Goal: Task Accomplishment & Management: Manage account settings

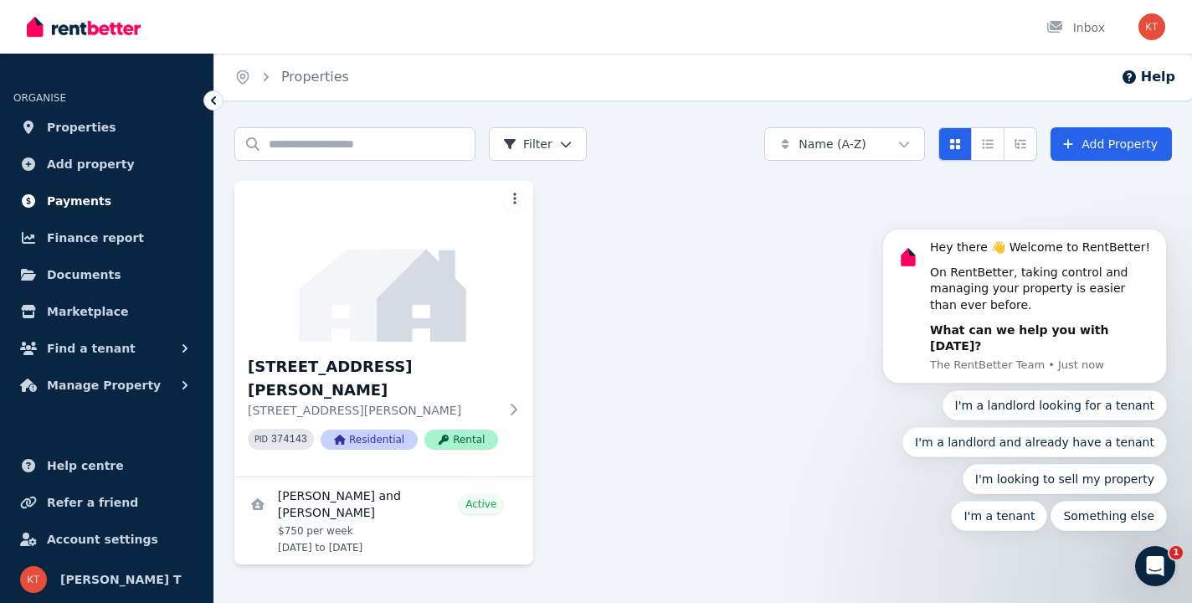
click at [74, 203] on span "Payments" at bounding box center [79, 201] width 64 height 20
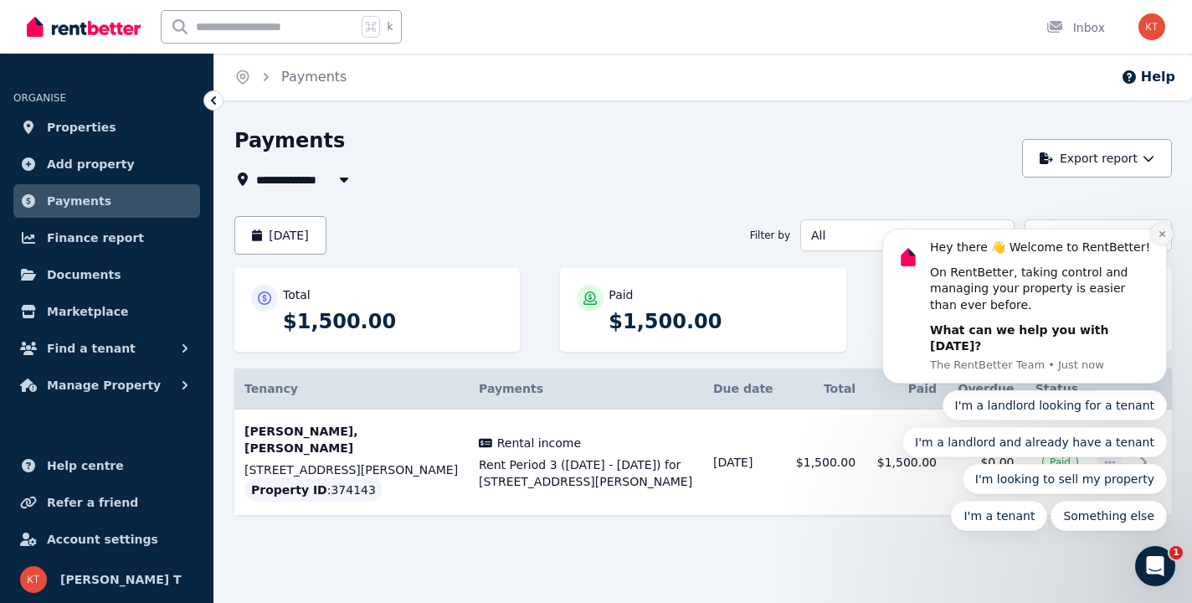
click at [1168, 244] on button "Dismiss notification" at bounding box center [1162, 234] width 22 height 22
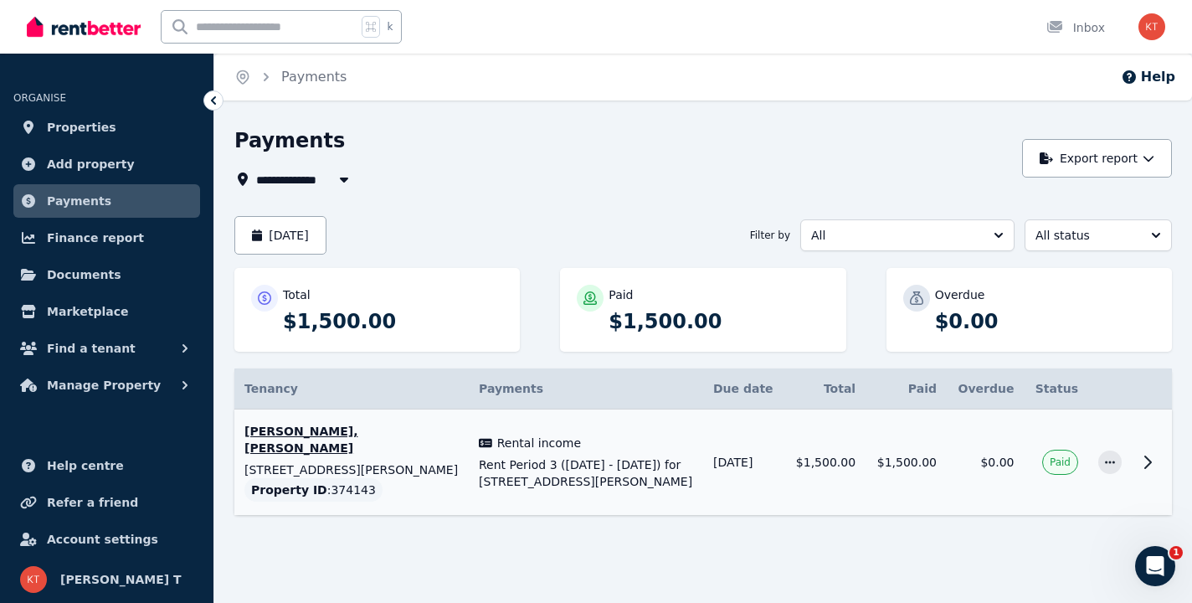
click at [1138, 464] on icon at bounding box center [1147, 462] width 20 height 20
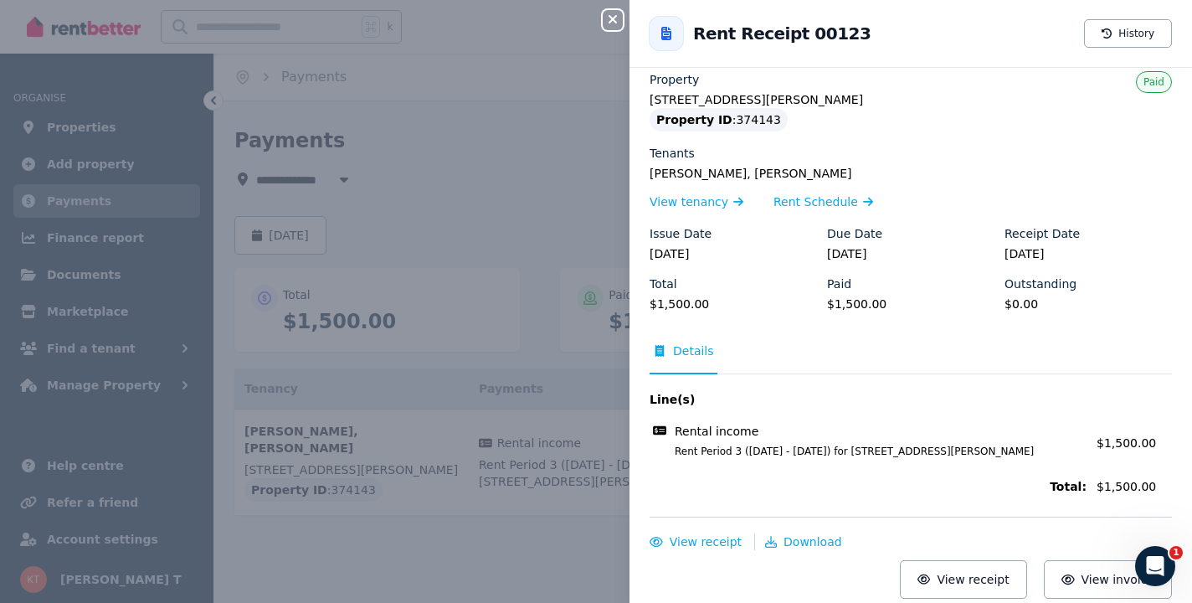
scroll to position [16, 0]
click at [485, 121] on div "Close panel Back to Rent Receipt 00123 History Property [STREET_ADDRESS][PERSON…" at bounding box center [596, 301] width 1192 height 603
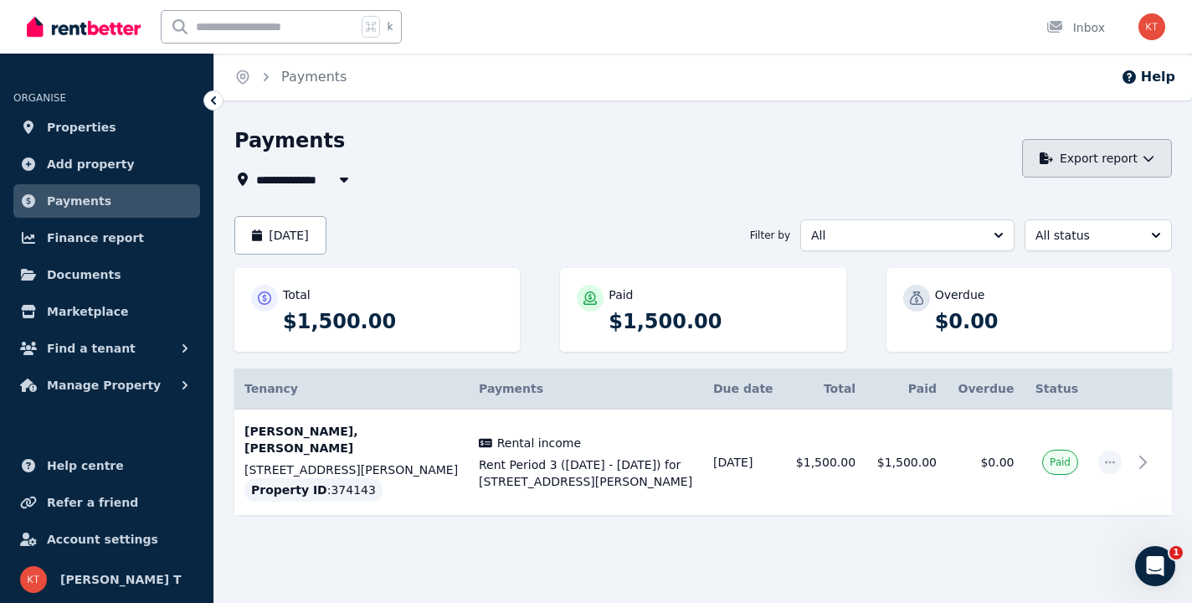
click at [1131, 169] on button "Export report" at bounding box center [1097, 158] width 150 height 39
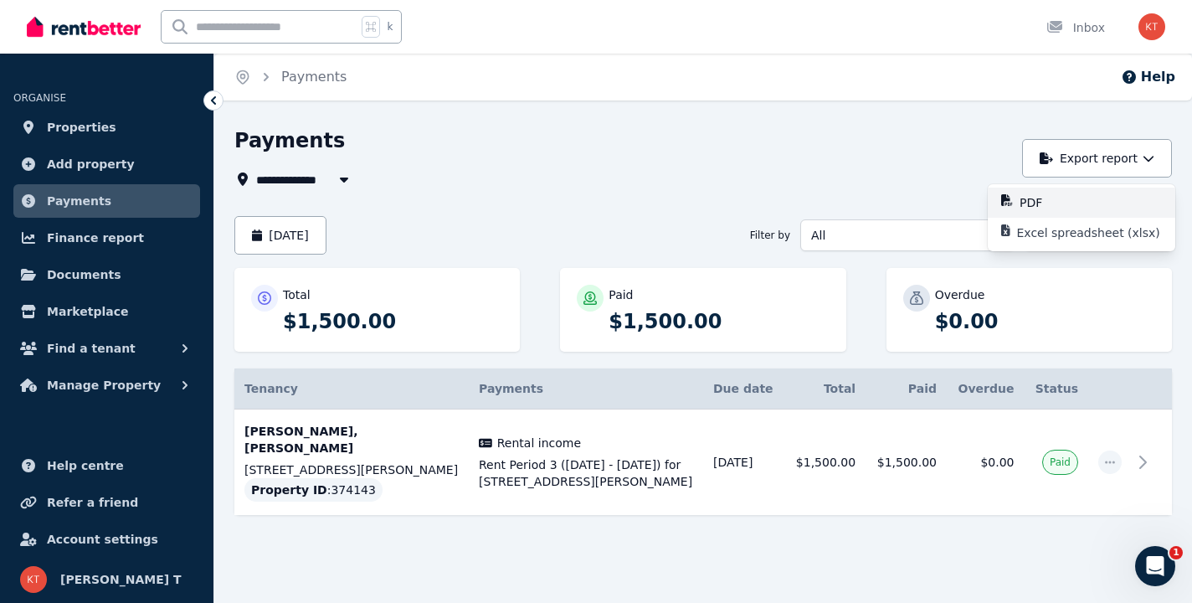
click at [1091, 190] on button "PDF" at bounding box center [1081, 202] width 187 height 30
click at [742, 162] on div "**********" at bounding box center [623, 158] width 778 height 62
drag, startPoint x: 101, startPoint y: 230, endPoint x: 119, endPoint y: 235, distance: 18.3
click at [101, 230] on span "Finance report" at bounding box center [95, 238] width 97 height 20
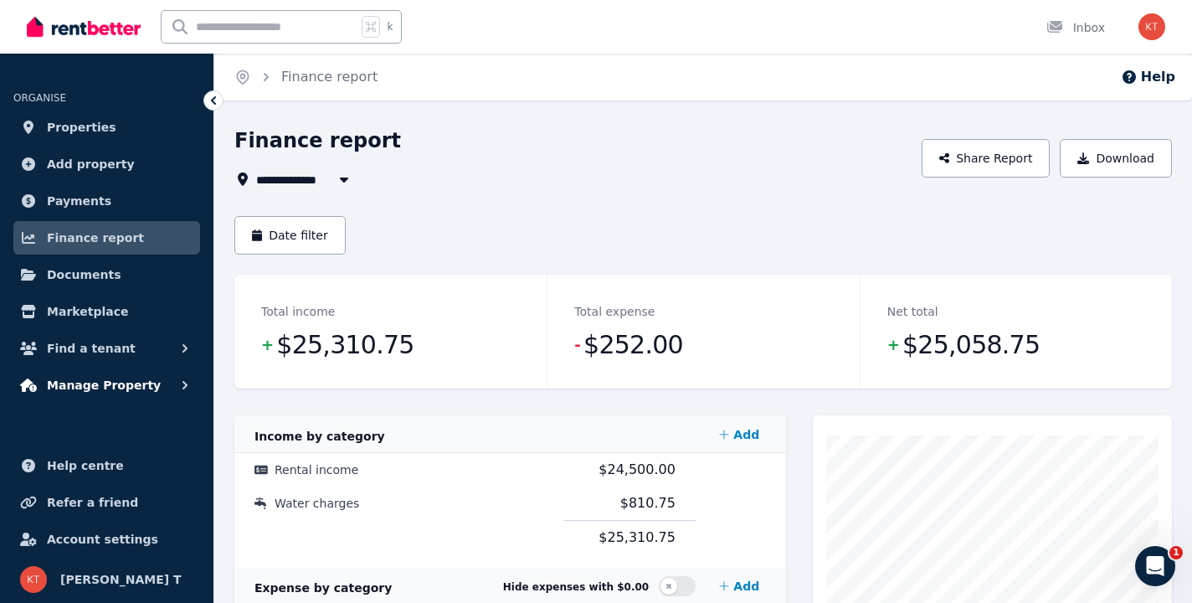
click at [119, 389] on span "Manage Property" at bounding box center [104, 385] width 114 height 20
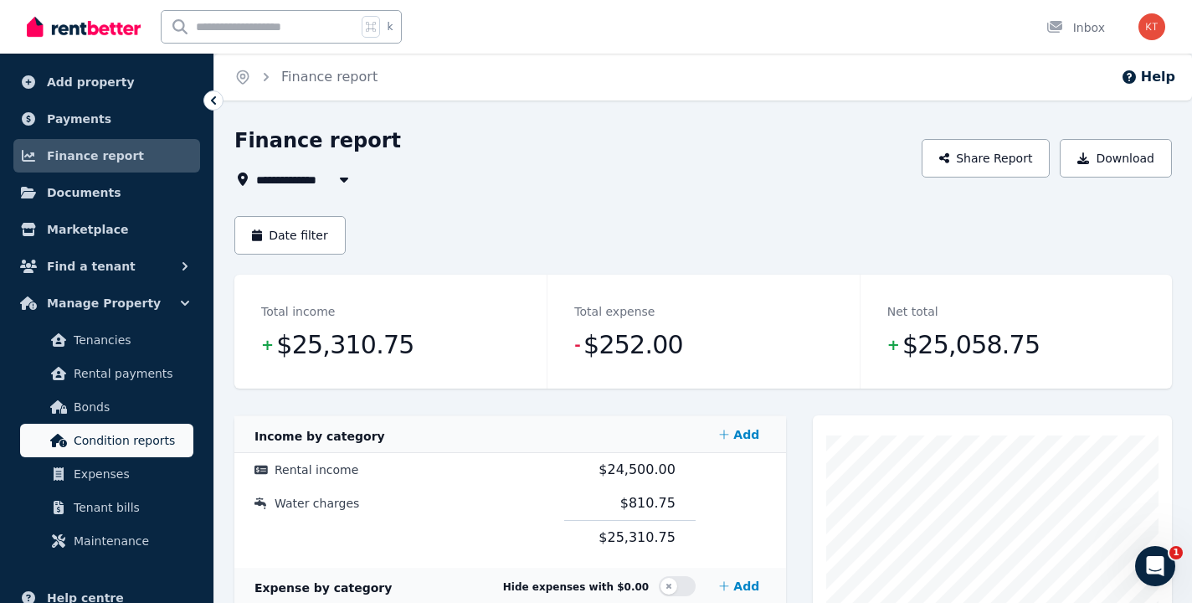
scroll to position [116, 0]
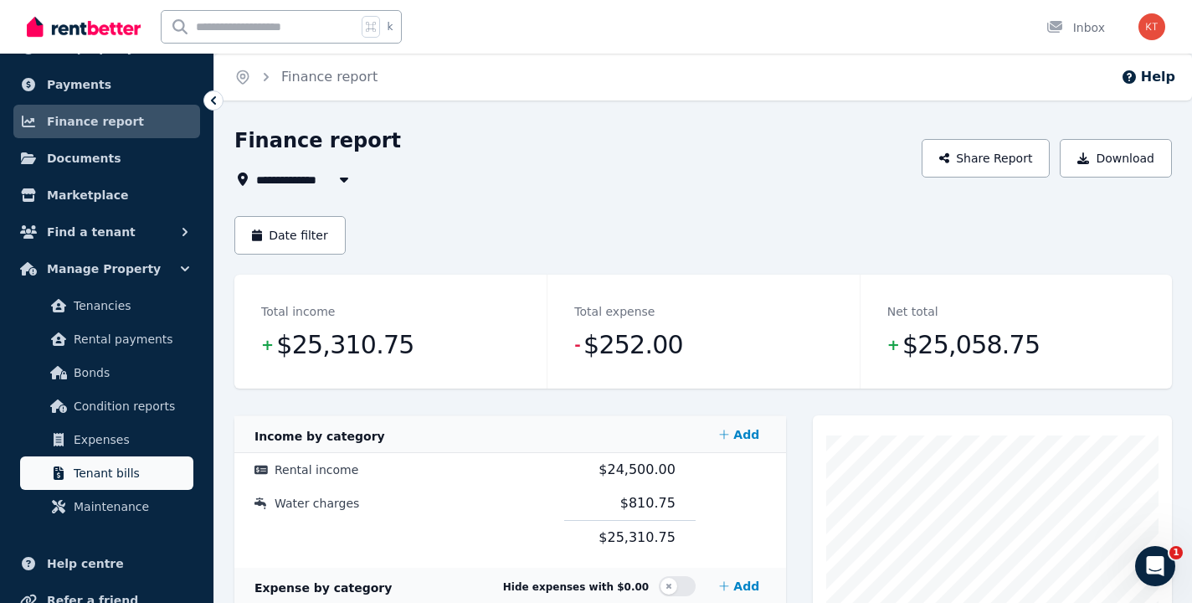
click at [75, 467] on span "Tenant bills" at bounding box center [130, 473] width 113 height 20
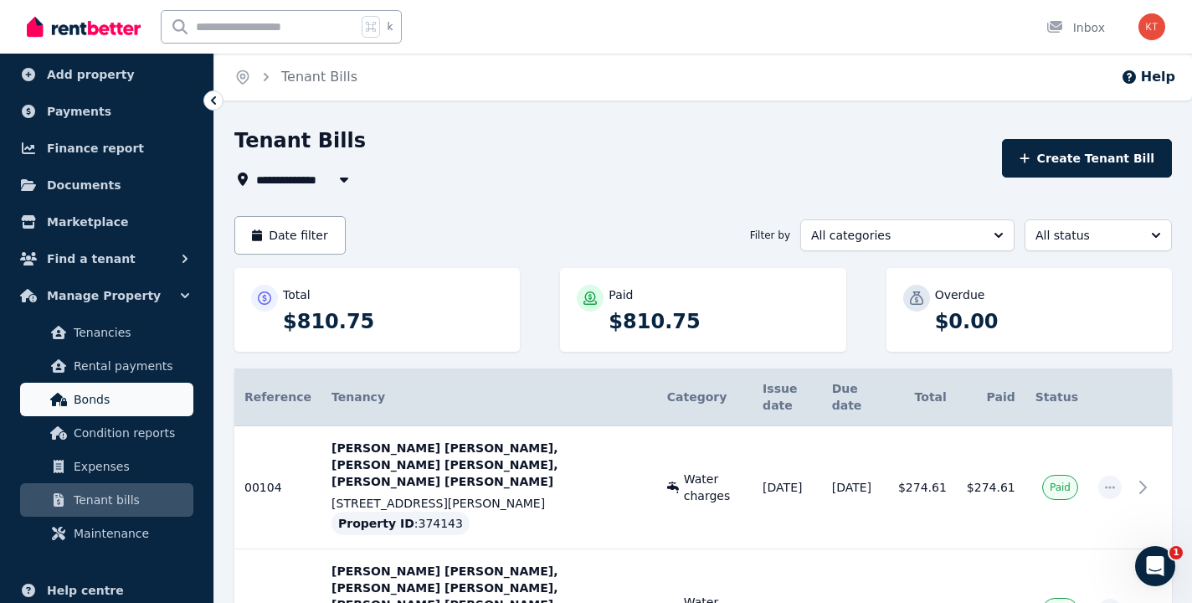
scroll to position [130, 0]
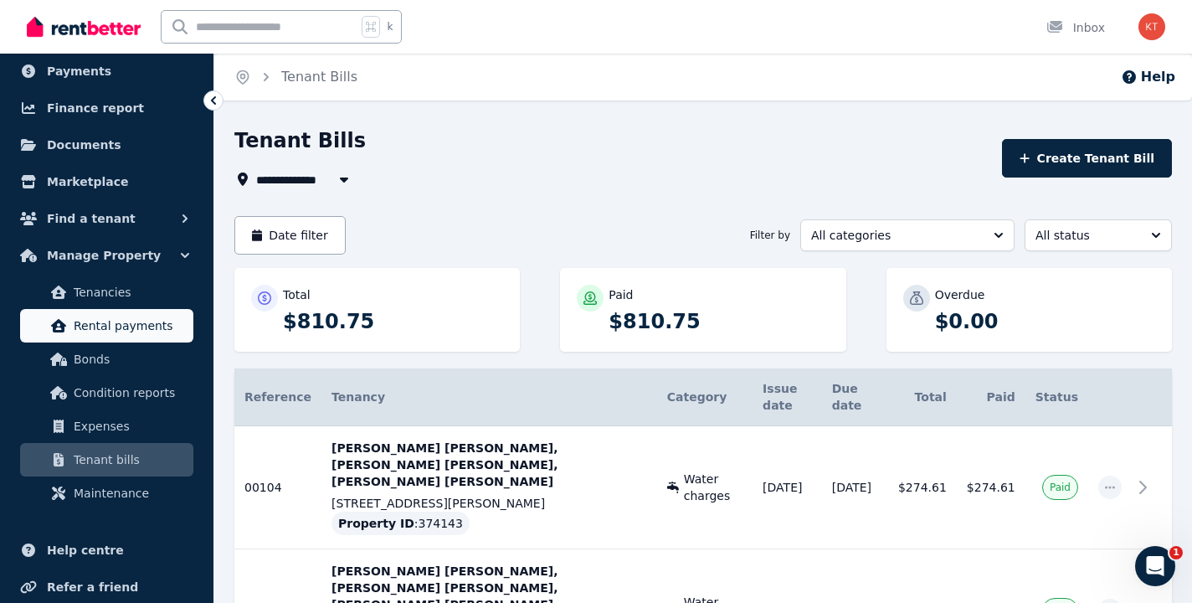
click at [131, 341] on link "Rental payments" at bounding box center [106, 325] width 173 height 33
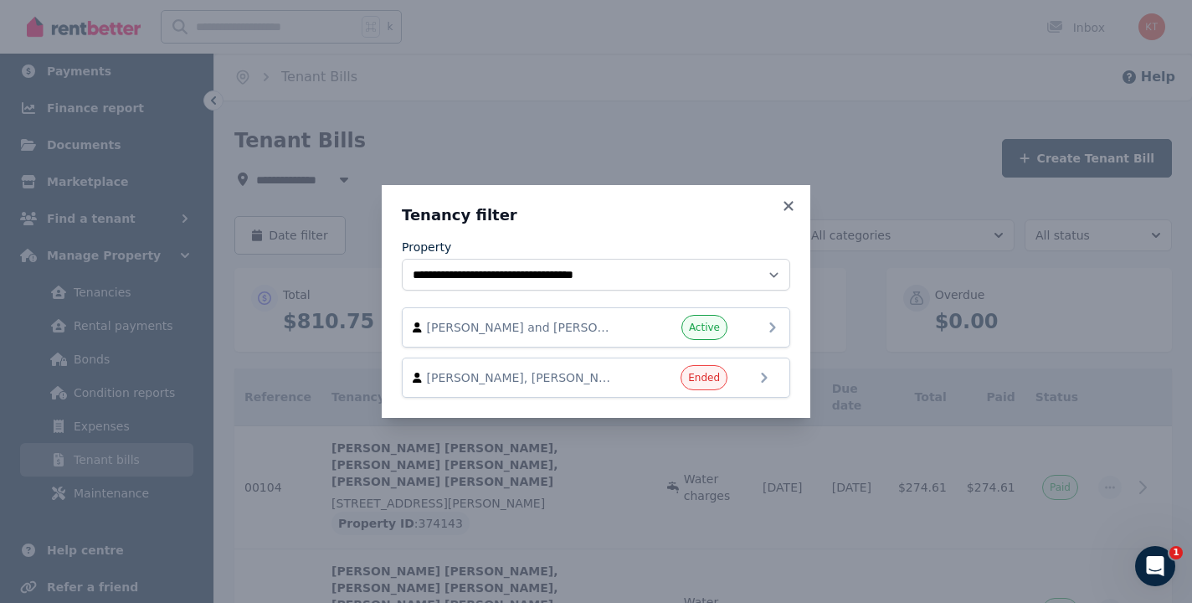
click at [748, 329] on div "[PERSON_NAME] and [PERSON_NAME] Active" at bounding box center [596, 327] width 367 height 25
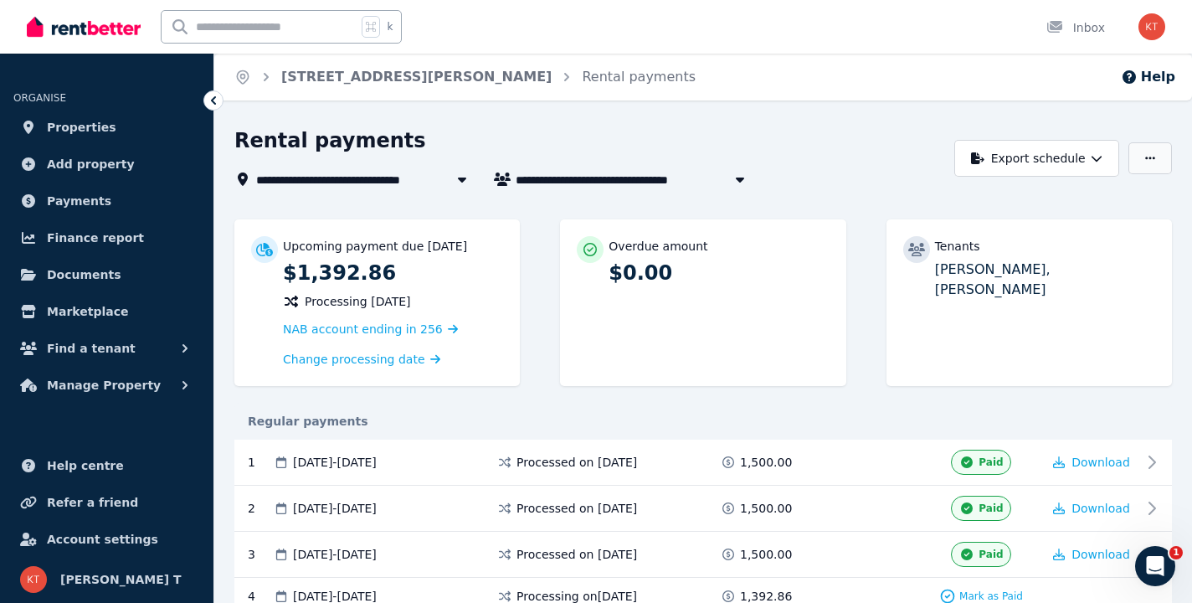
click at [1157, 164] on button "button" at bounding box center [1150, 158] width 44 height 32
click at [836, 129] on div "Rental payments" at bounding box center [589, 142] width 711 height 32
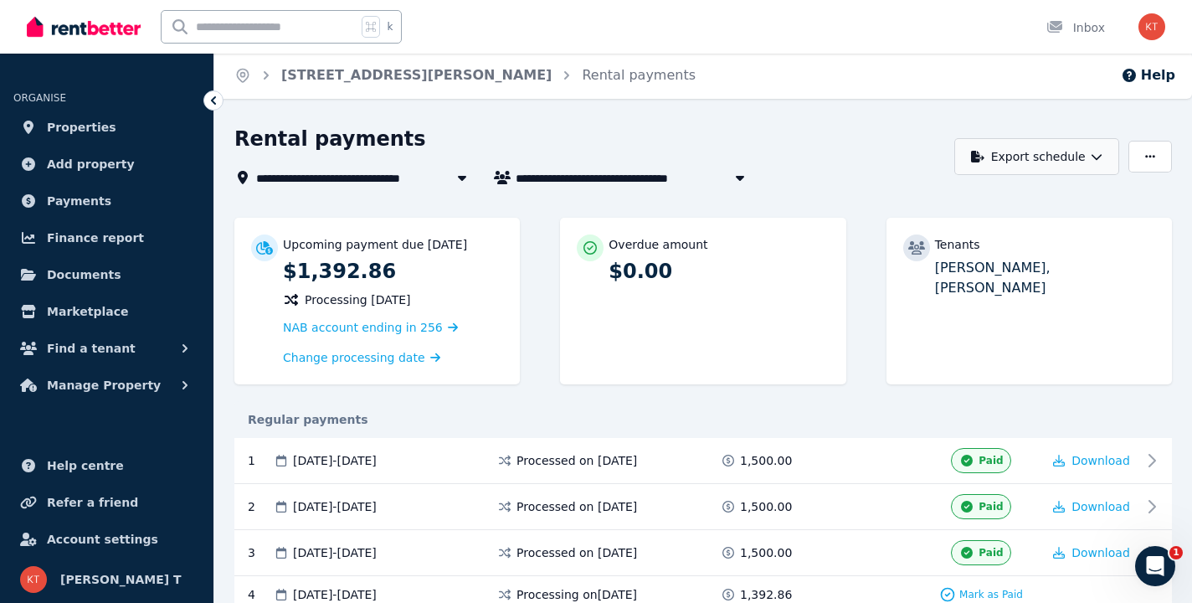
click at [1038, 158] on button "Export schedule" at bounding box center [1036, 156] width 165 height 37
click at [1005, 201] on div "PDF" at bounding box center [1038, 200] width 142 height 17
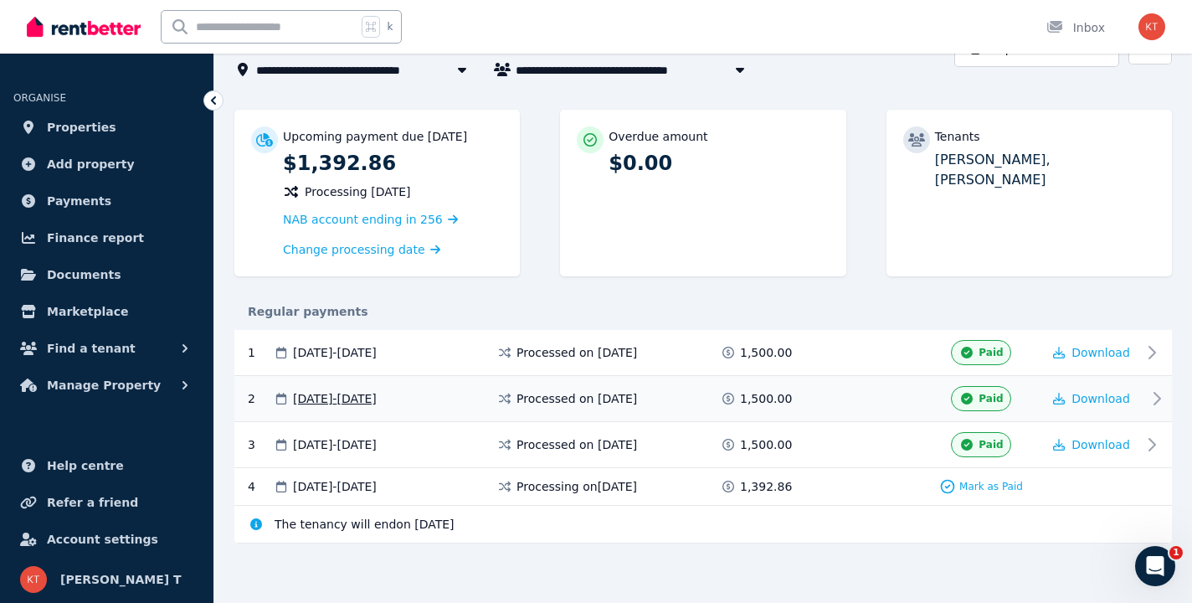
scroll to position [109, 0]
click at [1155, 29] on img "button" at bounding box center [1151, 26] width 27 height 27
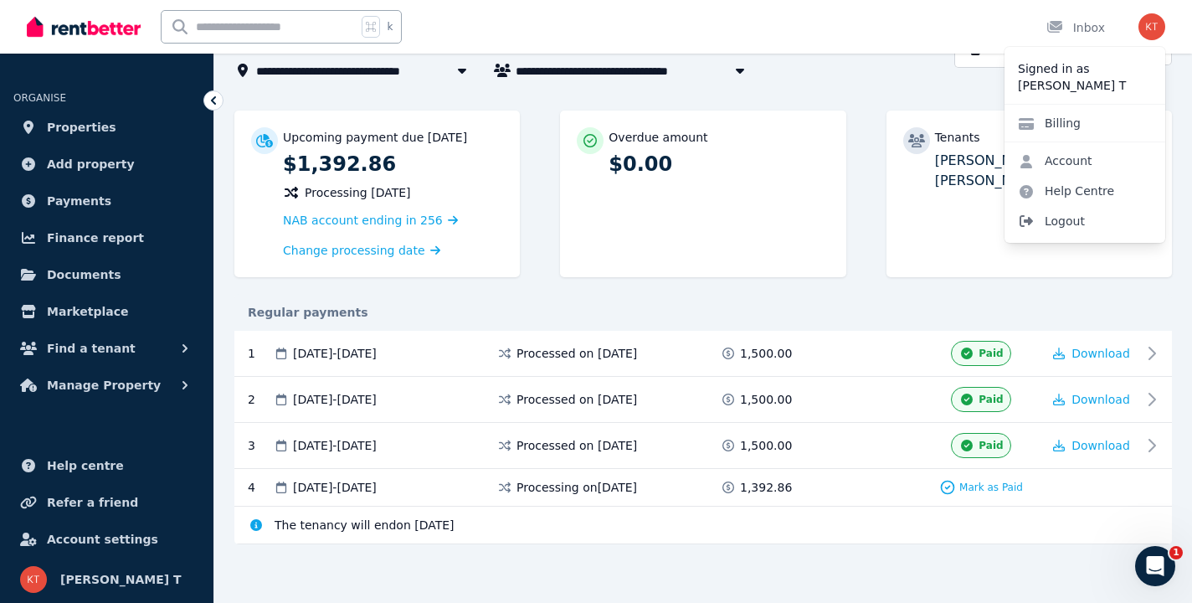
click at [1053, 225] on span "Logout" at bounding box center [1084, 221] width 161 height 30
